Goal: Task Accomplishment & Management: Use online tool/utility

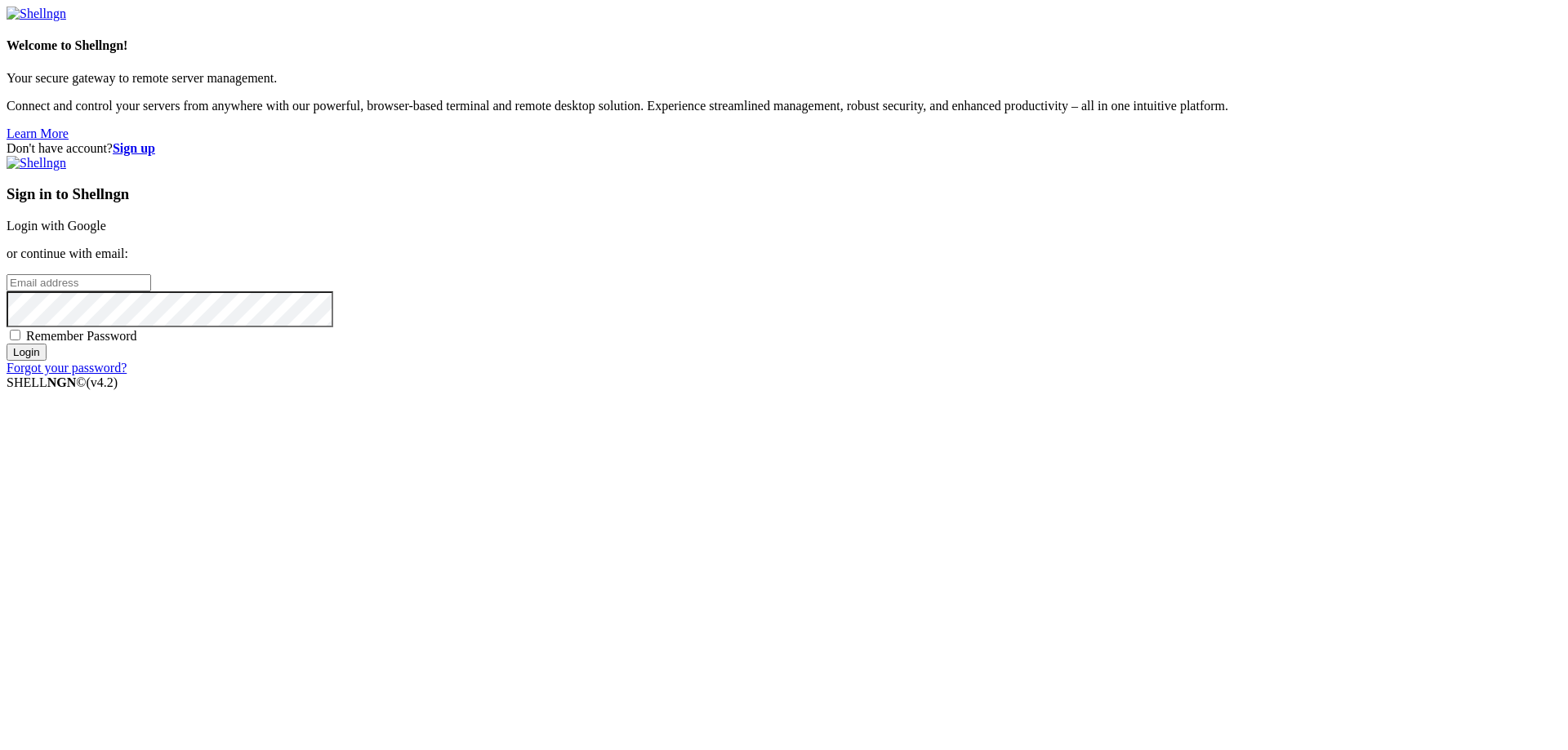
click at [106, 232] on link "Login with Google" at bounding box center [57, 226] width 100 height 13
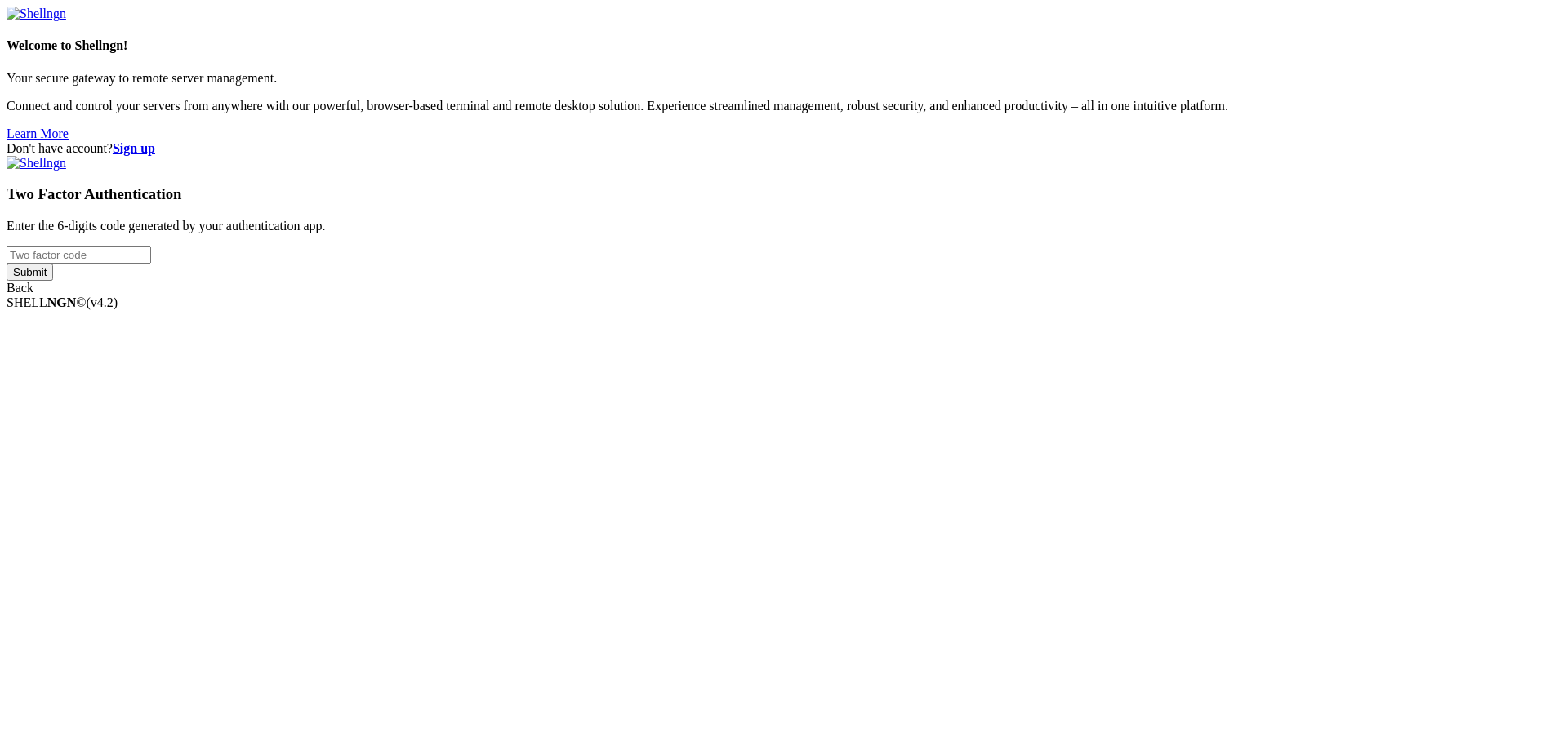
click at [151, 264] on input "number" at bounding box center [79, 255] width 144 height 17
click at [7, 264] on input "Submit" at bounding box center [30, 273] width 46 height 17
click at [151, 264] on input "989206" at bounding box center [79, 255] width 144 height 17
drag, startPoint x: 922, startPoint y: 370, endPoint x: 729, endPoint y: 358, distance: 193.4
click at [731, 310] on div "Don't have account? Sign up Two Factor Authentication Enter the 6-digits code g…" at bounding box center [784, 226] width 1555 height 169
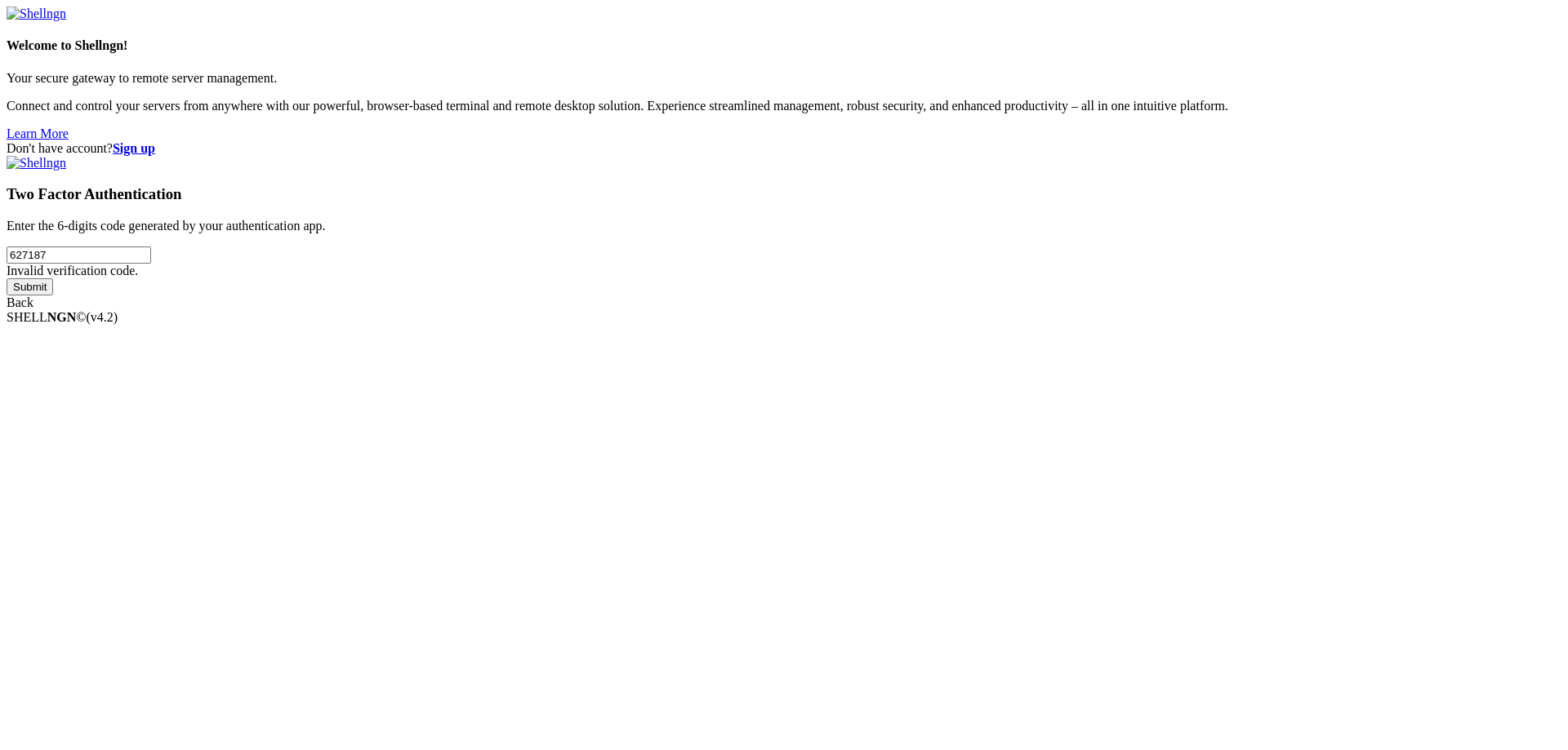
type input "627187"
click at [7, 278] on input "Submit" at bounding box center [30, 287] width 46 height 17
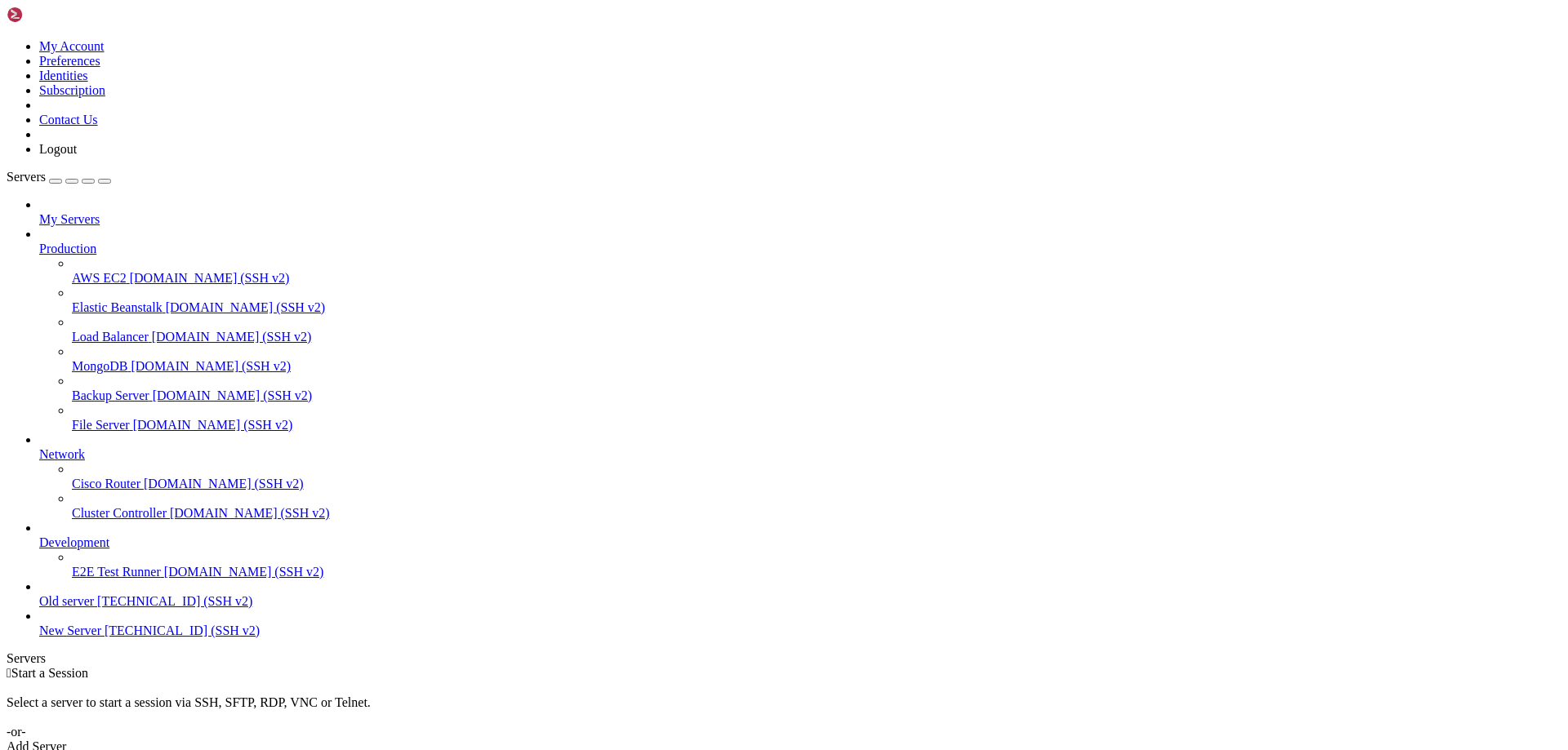
click at [101, 638] on span "New Server" at bounding box center [70, 630] width 62 height 13
drag, startPoint x: 726, startPoint y: 1113, endPoint x: 872, endPoint y: 1114, distance: 146.0
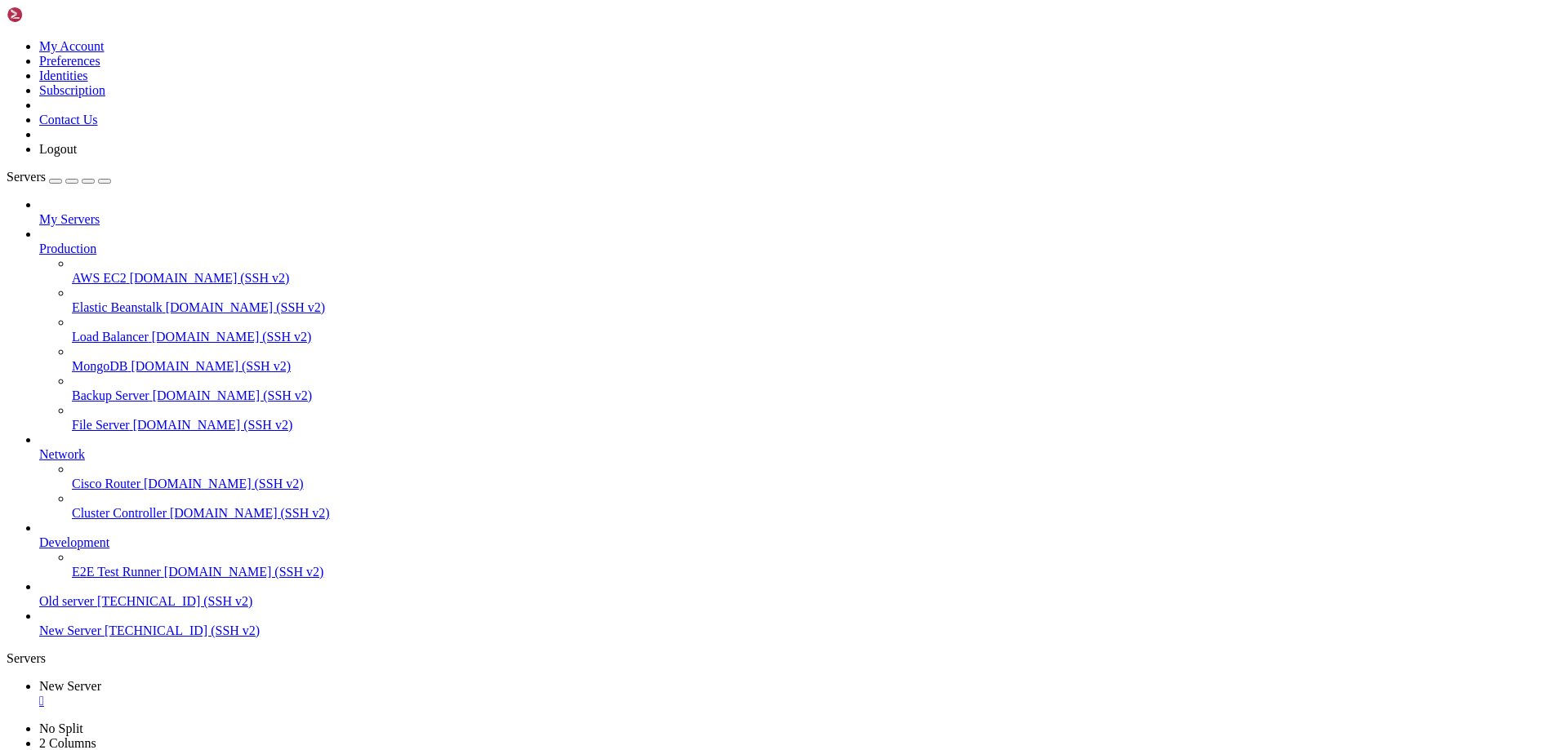
drag, startPoint x: 259, startPoint y: 1273, endPoint x: 436, endPoint y: 1273, distance: 177.0
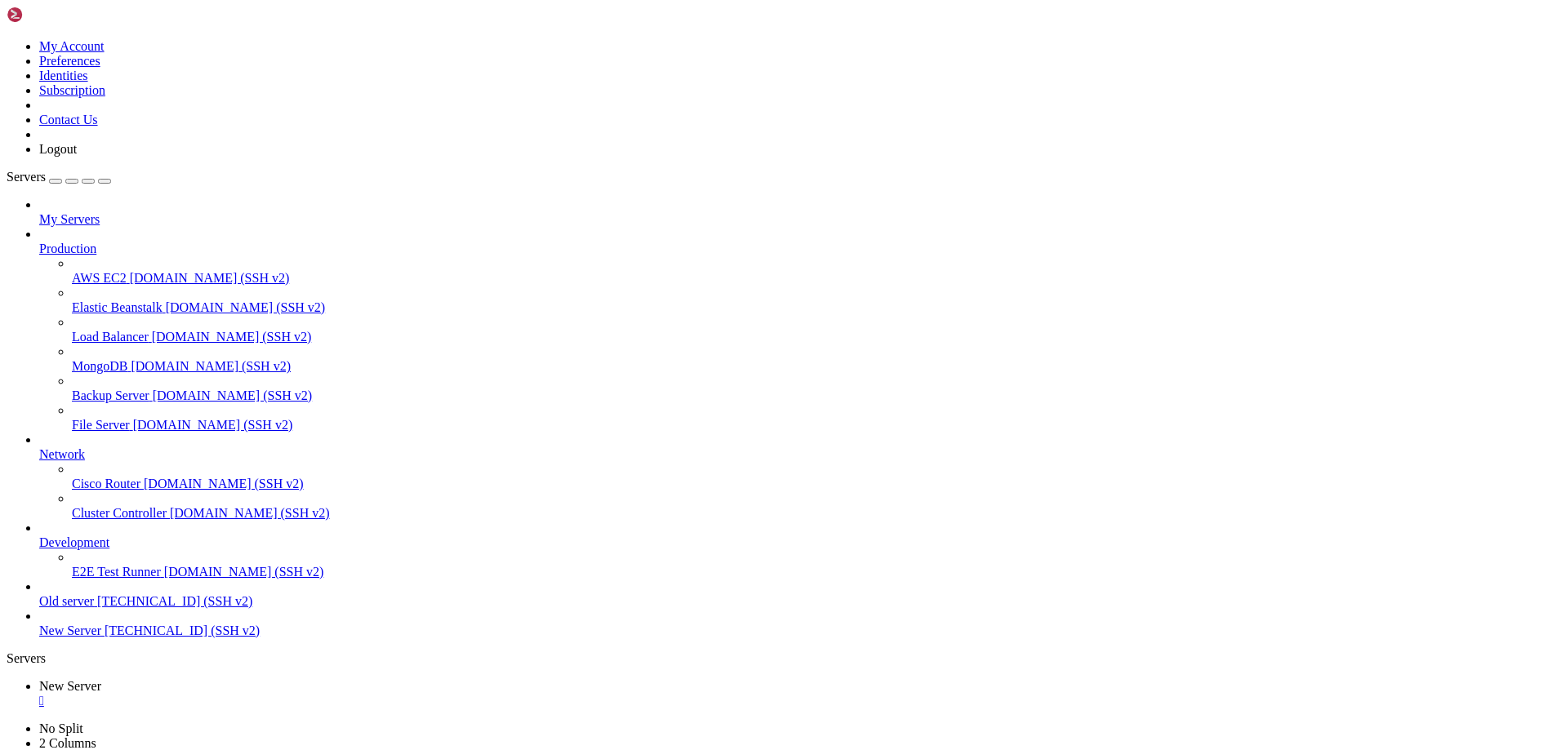
drag, startPoint x: 437, startPoint y: 1260, endPoint x: 762, endPoint y: 1290, distance: 326.4
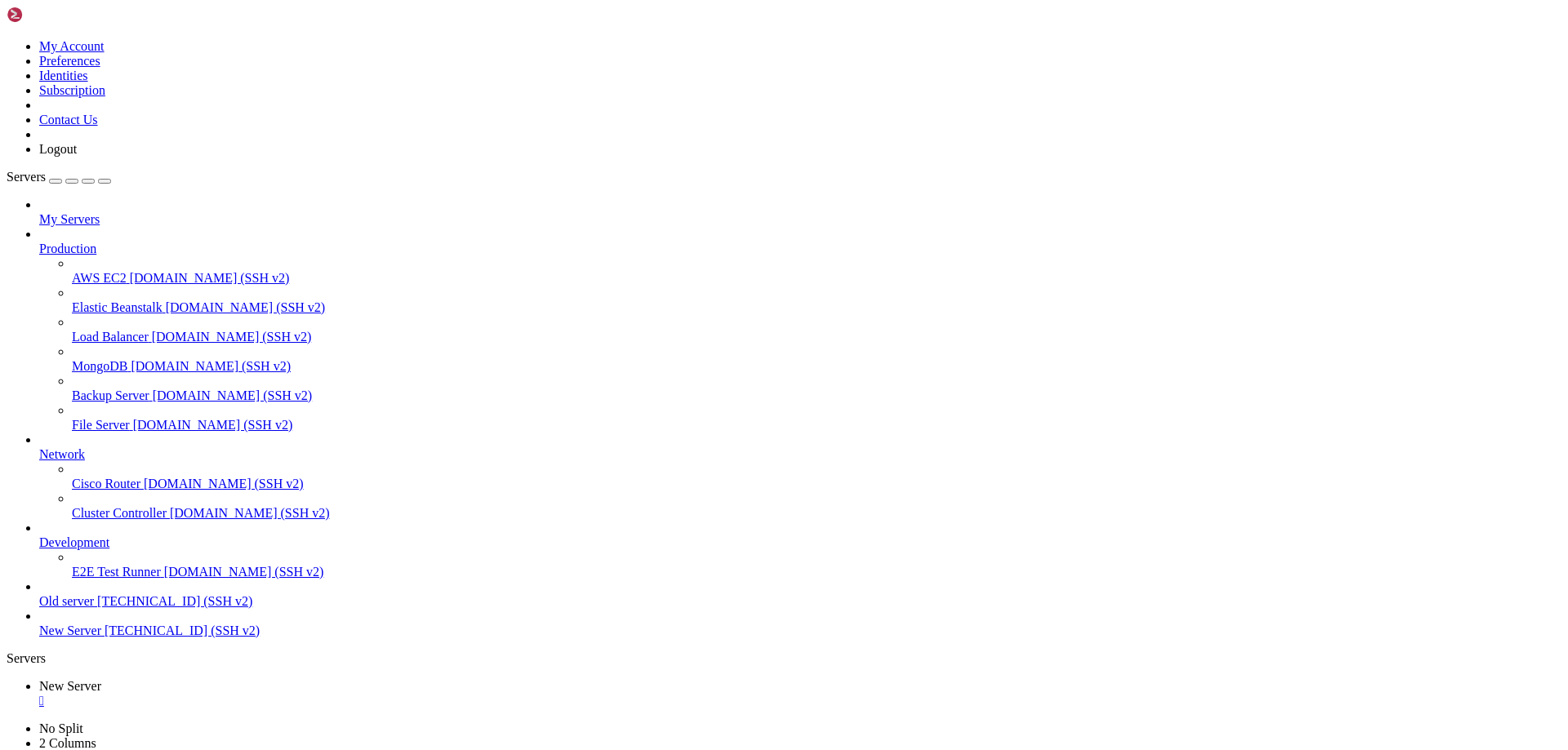
drag, startPoint x: 341, startPoint y: 1443, endPoint x: 13, endPoint y: 1442, distance: 328.0
drag, startPoint x: 342, startPoint y: 1162, endPoint x: 12, endPoint y: 1169, distance: 330.1
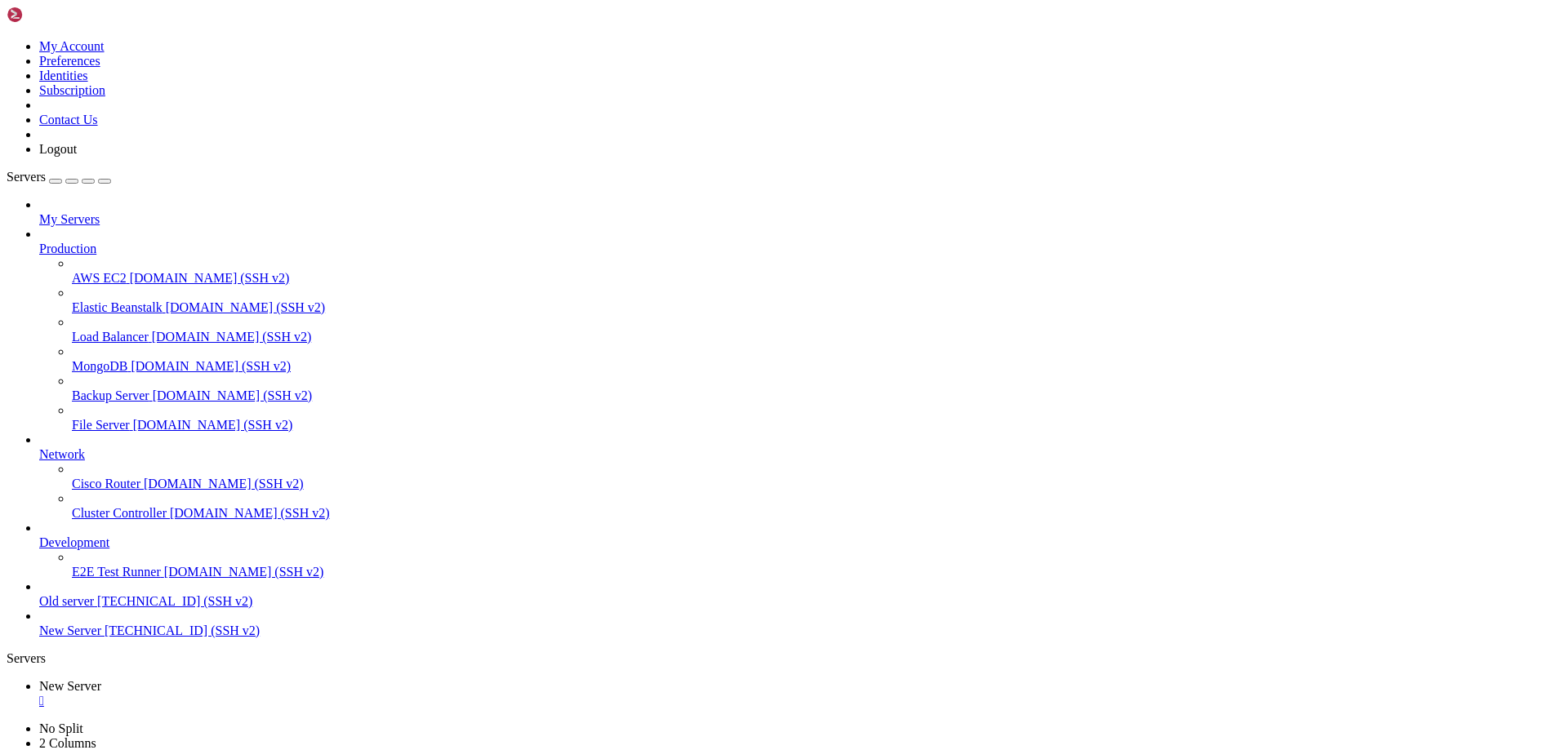
drag, startPoint x: 684, startPoint y: 1376, endPoint x: 15, endPoint y: 1375, distance: 669.0
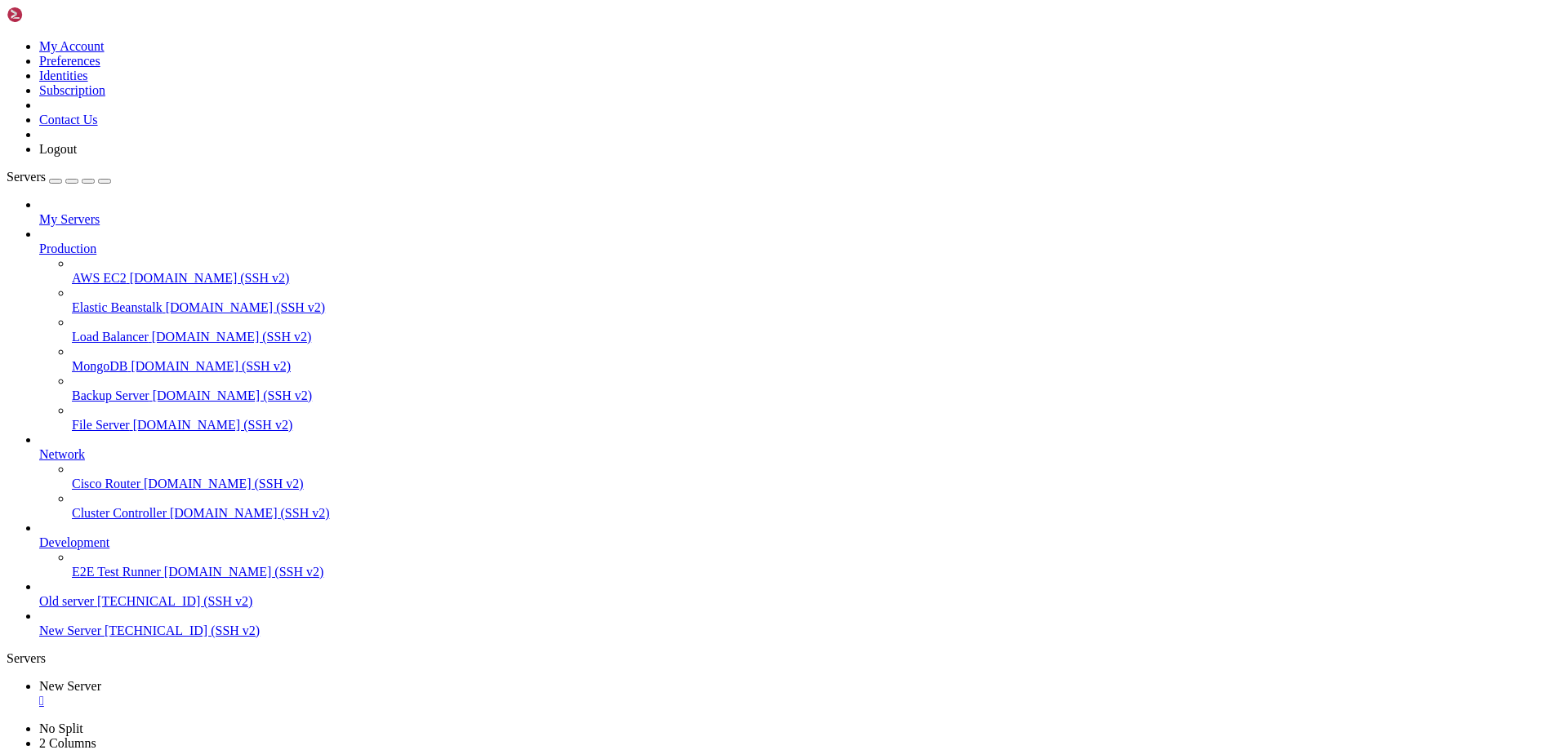
scroll to position [229, 0]
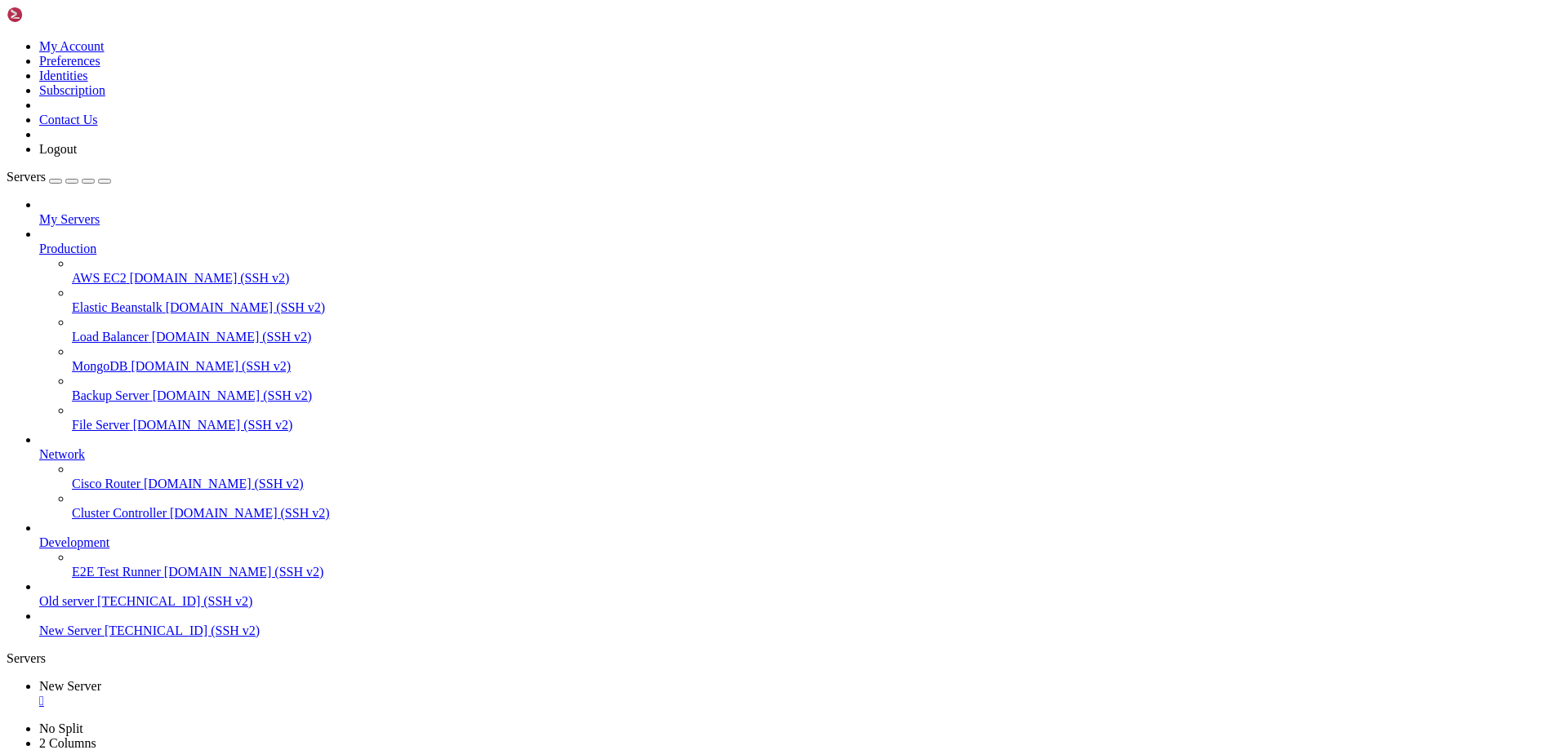
scroll to position [261, 0]
drag, startPoint x: 421, startPoint y: 1297, endPoint x: 12, endPoint y: 1281, distance: 409.3
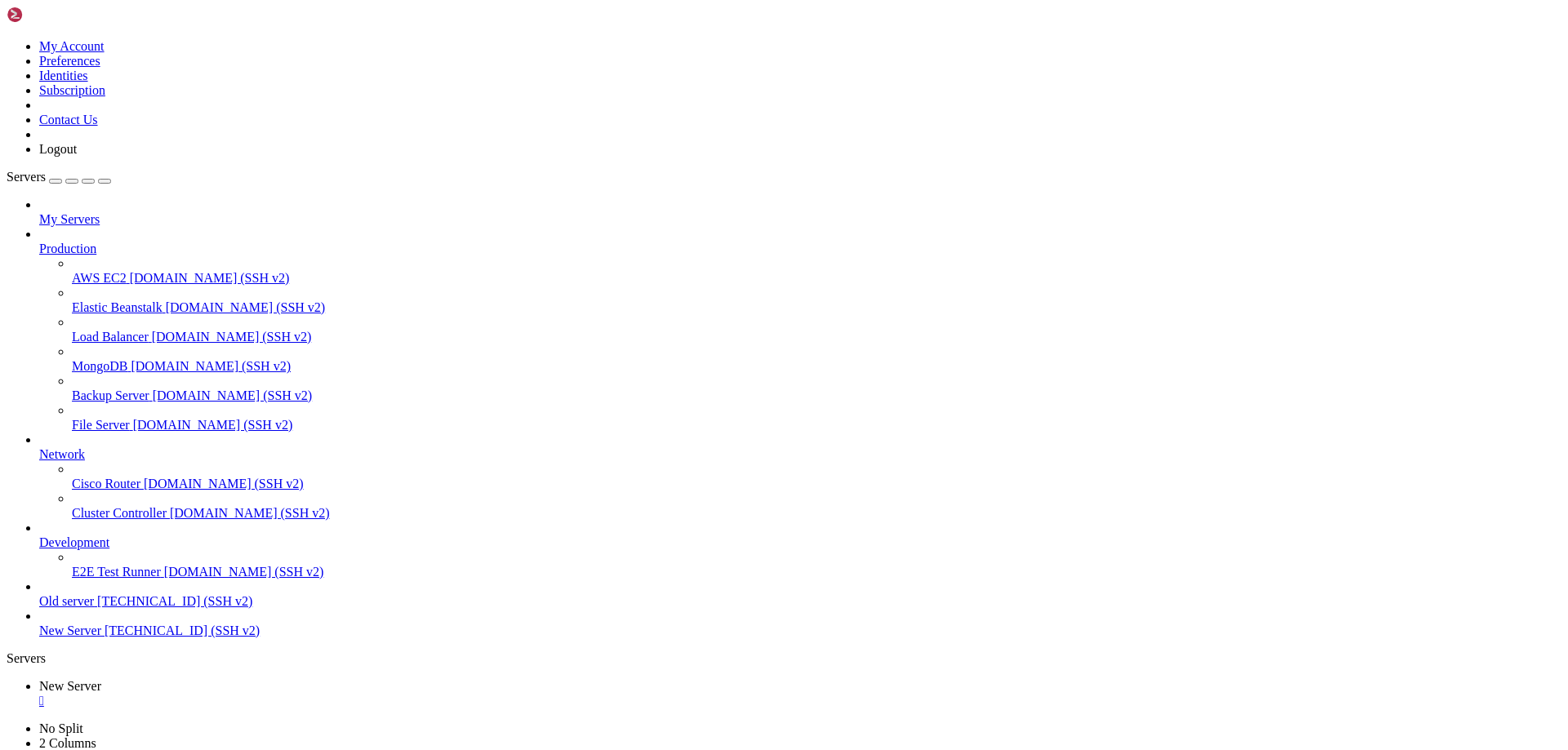
drag, startPoint x: 430, startPoint y: 1618, endPoint x: 429, endPoint y: 1607, distance: 11.0
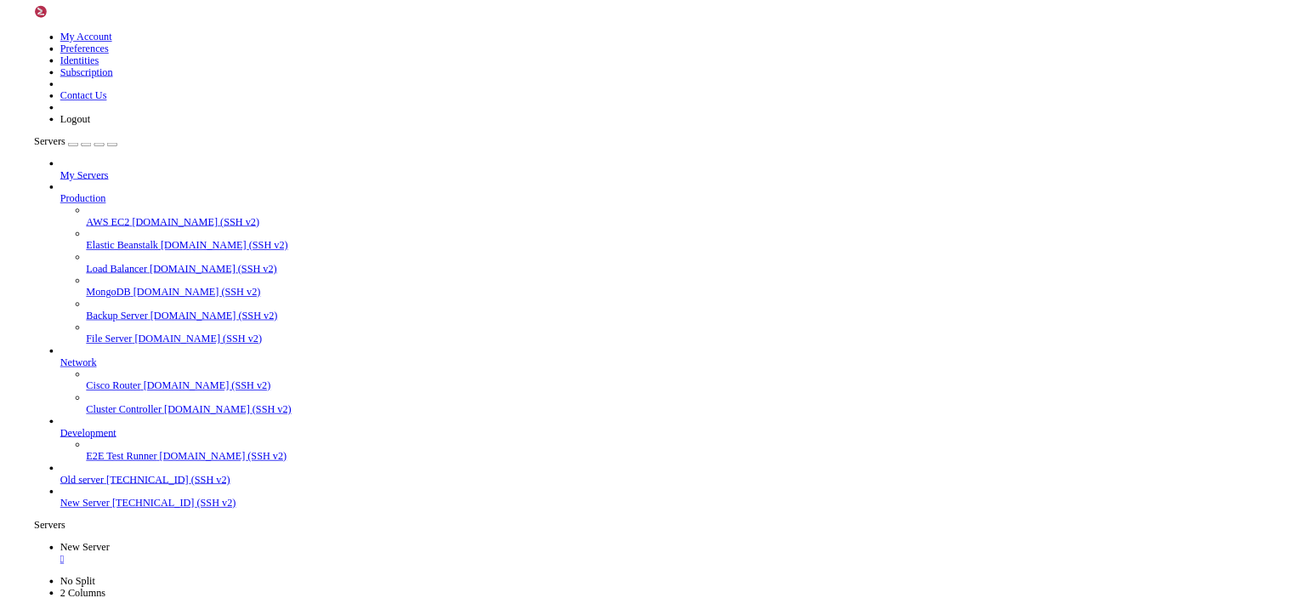
scroll to position [527, 0]
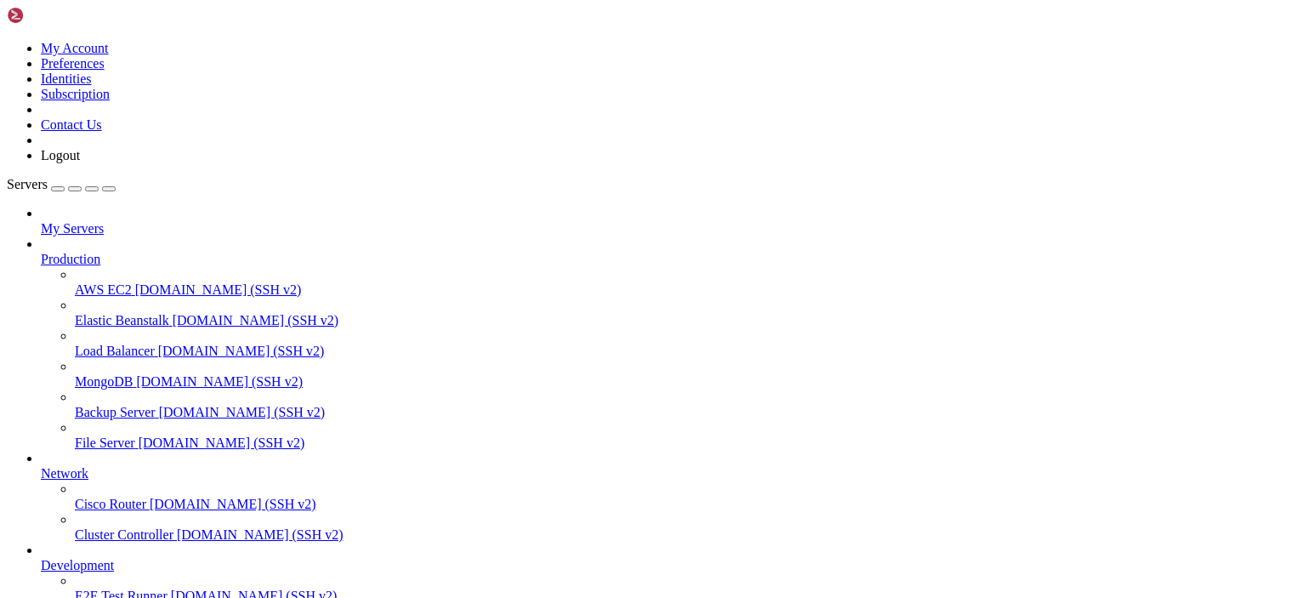
scroll to position [493, 0]
click at [7, 41] on icon at bounding box center [7, 41] width 0 height 0
click at [80, 162] on link "Logout" at bounding box center [60, 155] width 39 height 14
